Goal: Task Accomplishment & Management: Manage account settings

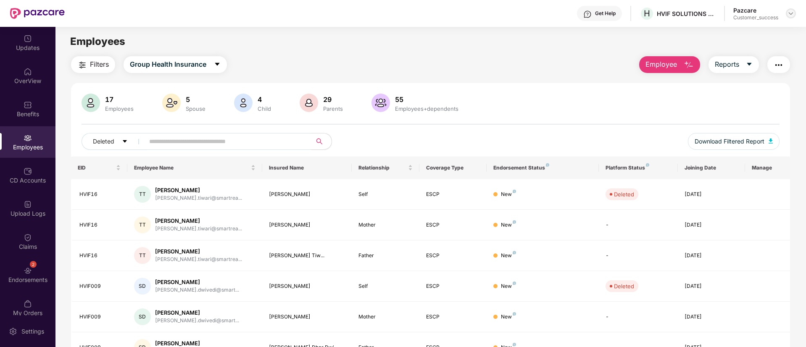
click at [788, 14] on img at bounding box center [790, 13] width 7 height 7
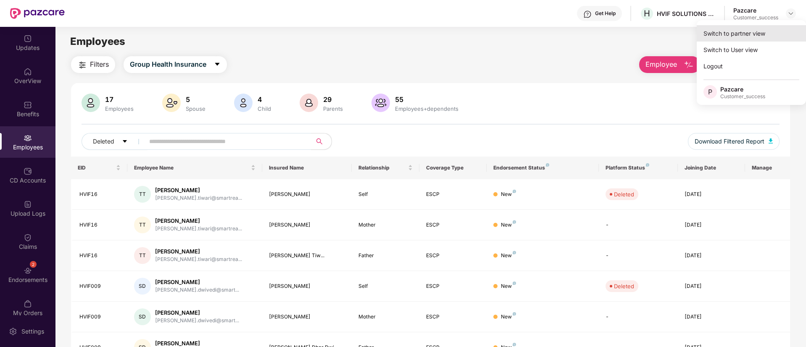
click at [736, 36] on div "Switch to partner view" at bounding box center [751, 33] width 109 height 16
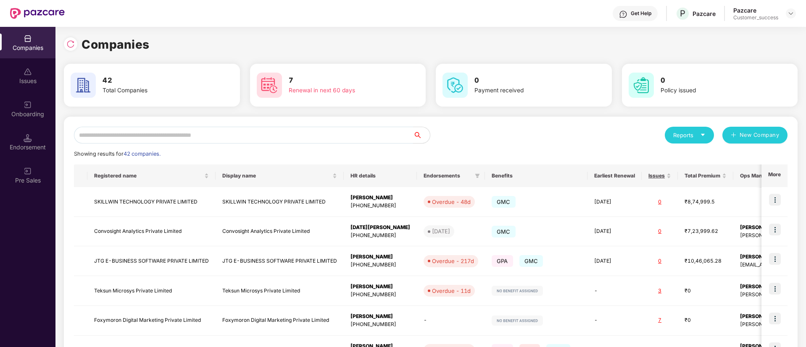
click at [152, 139] on input "text" at bounding box center [243, 135] width 339 height 17
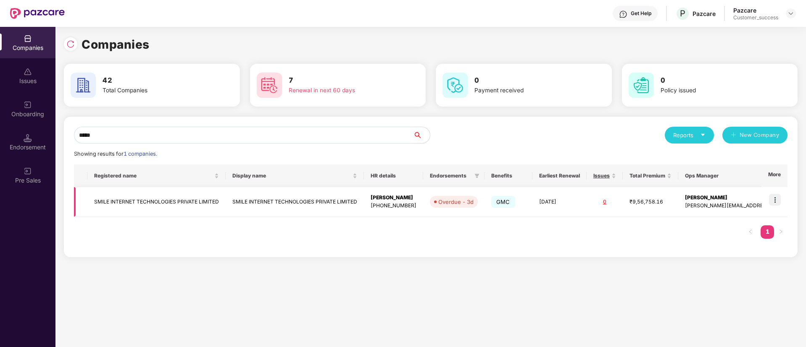
type input "*****"
click at [773, 201] on img at bounding box center [775, 200] width 12 height 12
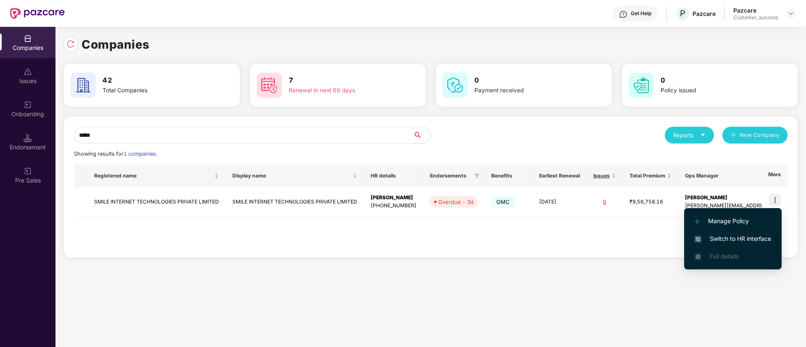
click at [731, 239] on span "Switch to HR interface" at bounding box center [733, 238] width 76 height 9
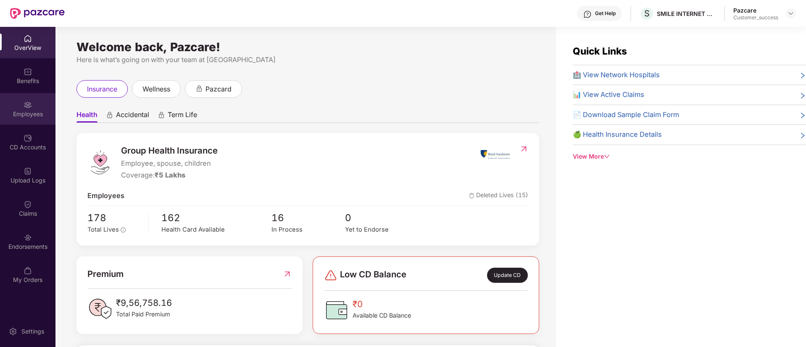
click at [32, 114] on div "Employees" at bounding box center [27, 114] width 55 height 8
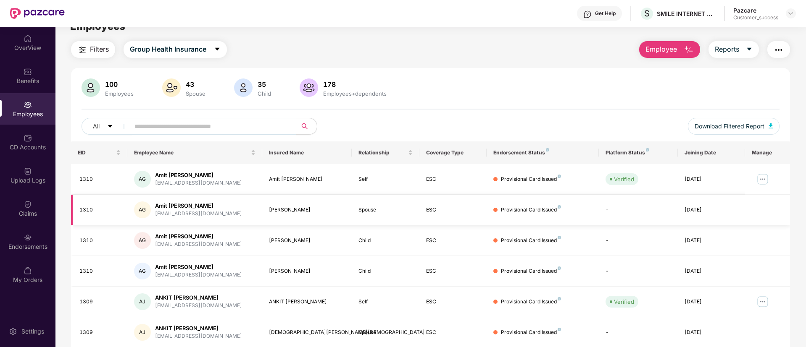
scroll to position [32, 0]
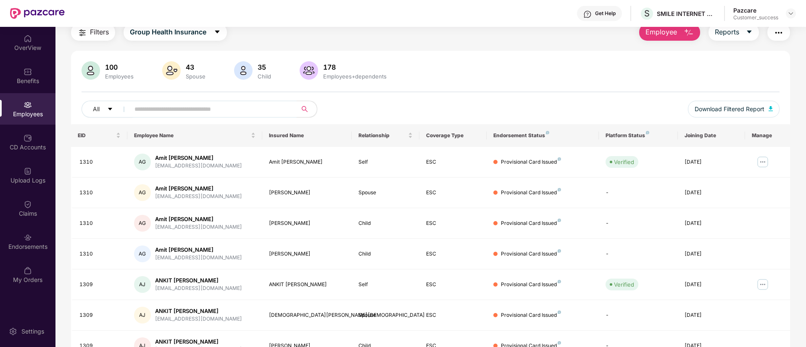
click at [189, 113] on input "text" at bounding box center [209, 109] width 151 height 13
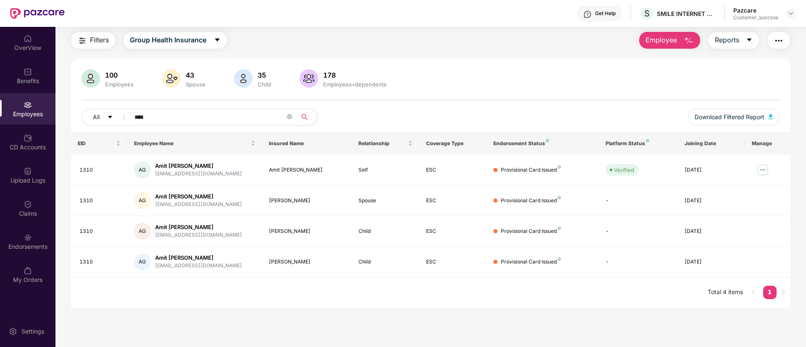
scroll to position [0, 0]
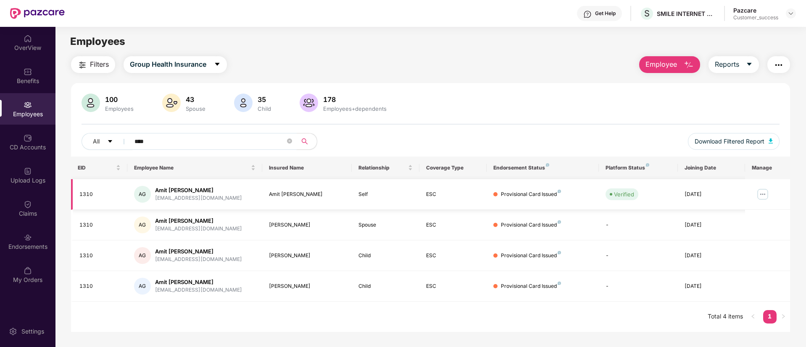
type input "****"
click at [766, 194] on img at bounding box center [762, 194] width 13 height 13
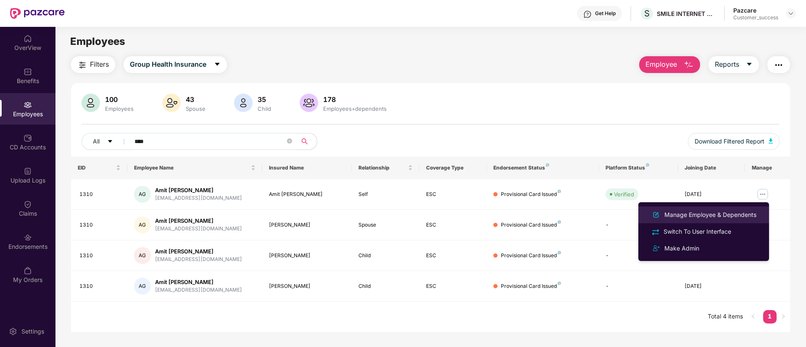
click at [745, 211] on div "Manage Employee & Dependents" at bounding box center [710, 215] width 95 height 9
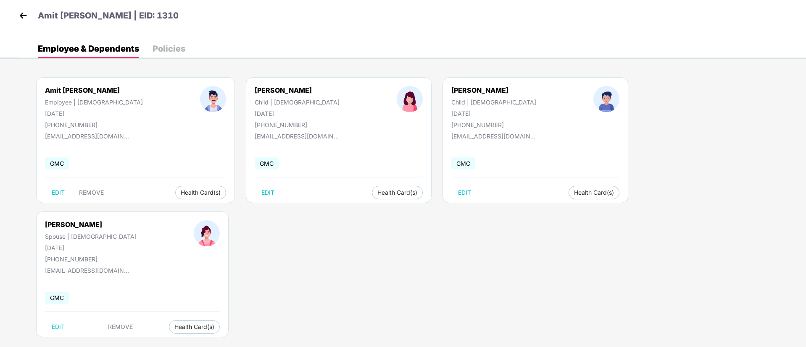
click at [21, 18] on img at bounding box center [23, 15] width 13 height 13
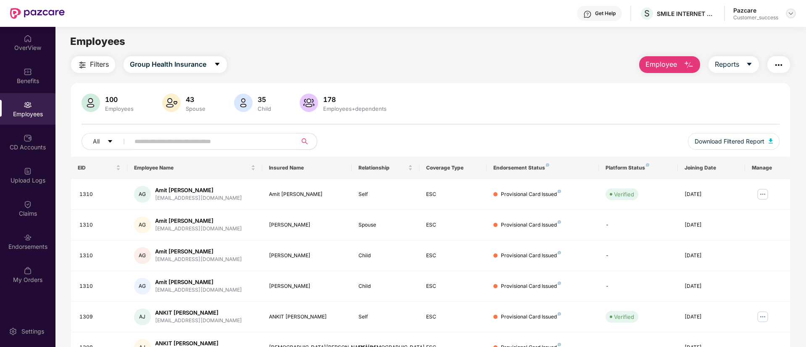
click at [791, 15] on img at bounding box center [790, 13] width 7 height 7
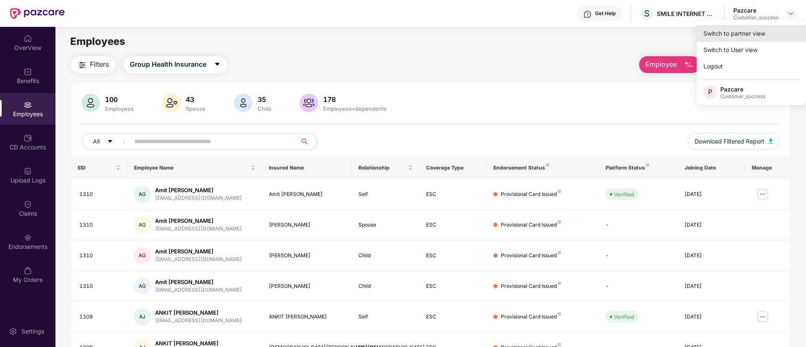
click at [729, 37] on div "Switch to partner view" at bounding box center [751, 33] width 109 height 16
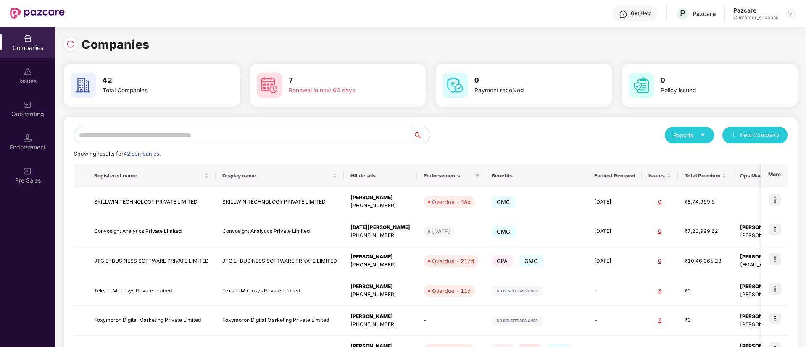
click at [285, 142] on input "text" at bounding box center [243, 135] width 339 height 17
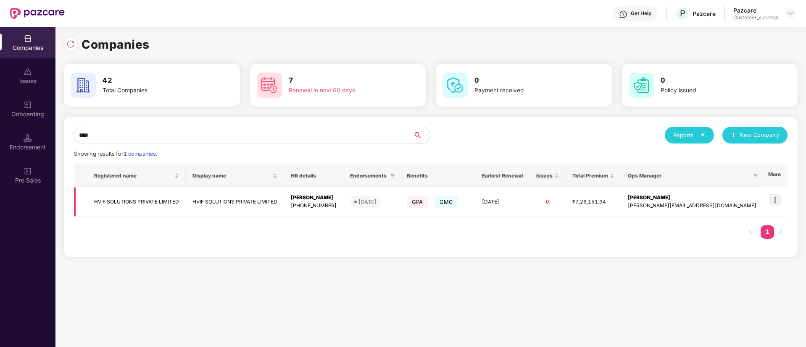
type input "****"
click at [774, 201] on img at bounding box center [775, 200] width 12 height 12
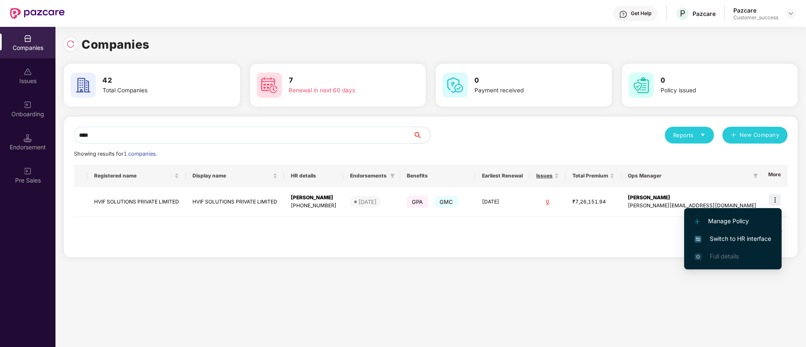
click at [733, 239] on span "Switch to HR interface" at bounding box center [733, 238] width 76 height 9
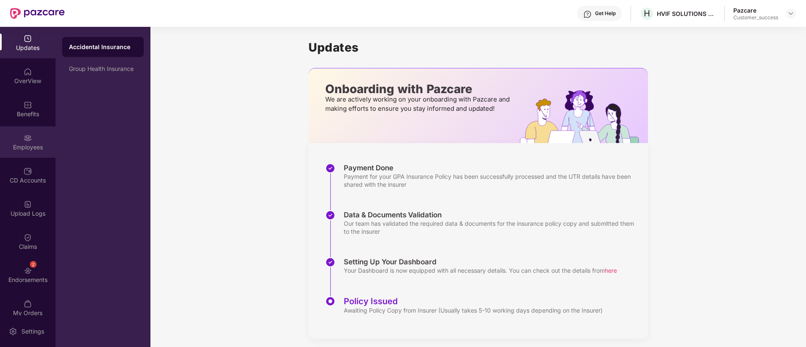
click at [10, 149] on div "Employees" at bounding box center [27, 147] width 55 height 8
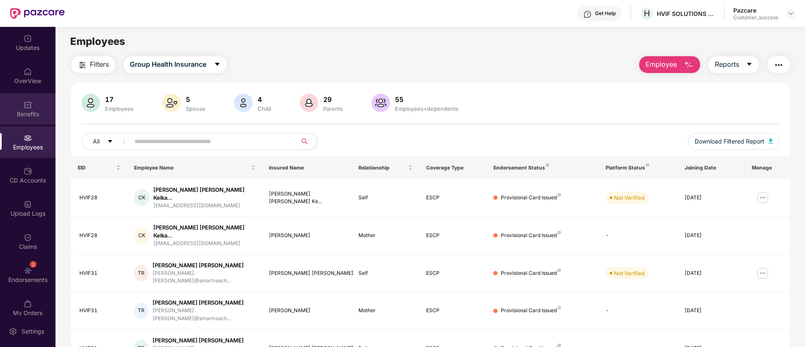
click at [12, 106] on div "Benefits" at bounding box center [27, 109] width 55 height 32
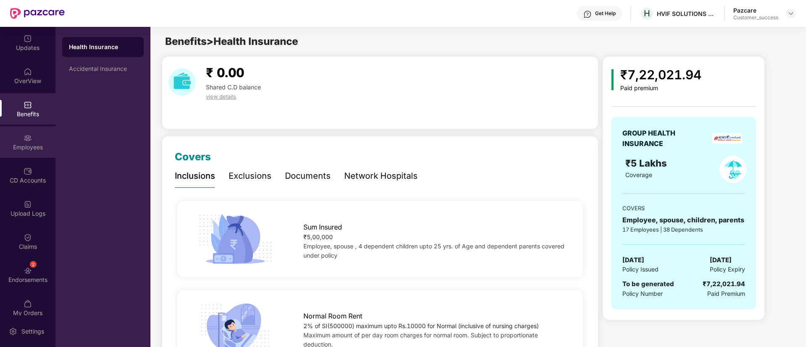
click at [37, 150] on div "Employees" at bounding box center [27, 147] width 55 height 8
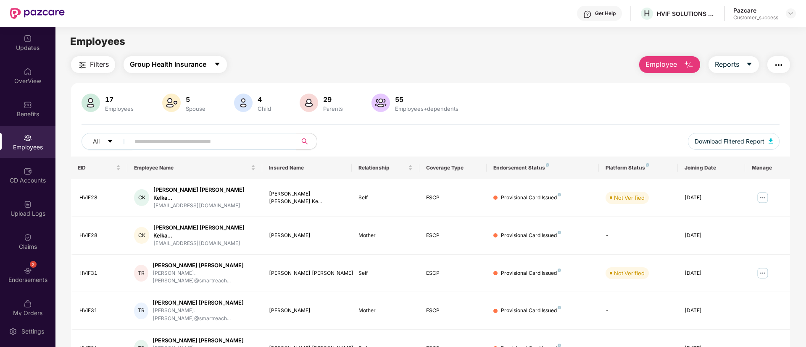
click at [150, 61] on span "Group Health Insurance" at bounding box center [168, 64] width 76 height 11
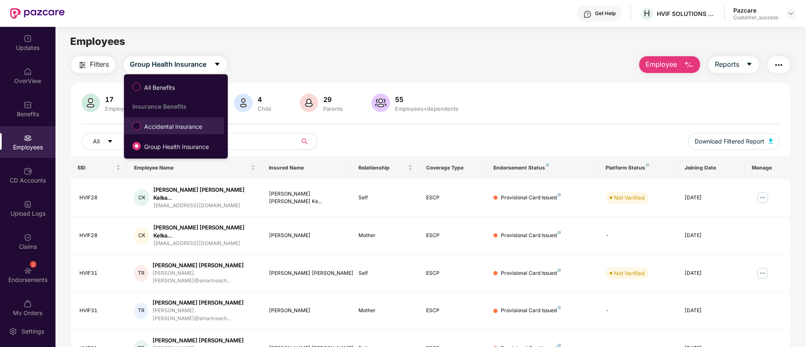
click at [184, 126] on span "Accidental Insurance" at bounding box center [173, 126] width 65 height 9
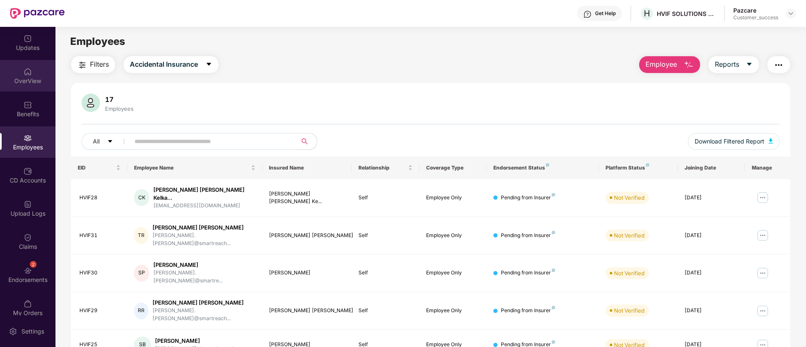
click at [16, 71] on div "OverView" at bounding box center [27, 76] width 55 height 32
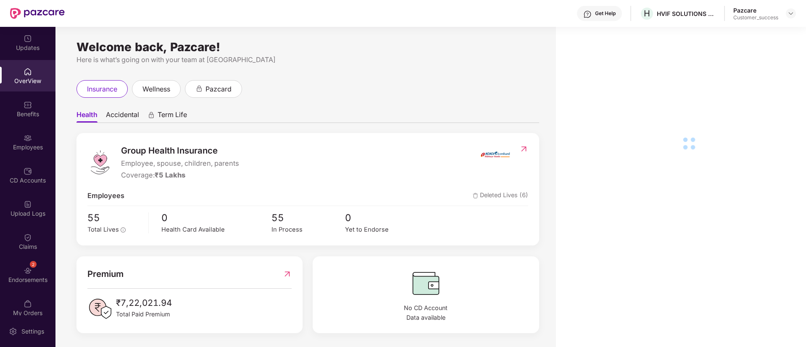
click at [36, 112] on div "Benefits" at bounding box center [27, 114] width 55 height 8
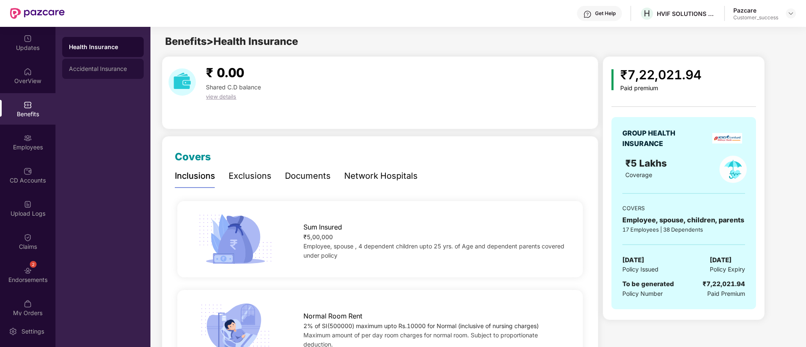
click at [110, 66] on div "Accidental Insurance" at bounding box center [103, 69] width 68 height 7
